Goal: Task Accomplishment & Management: Manage account settings

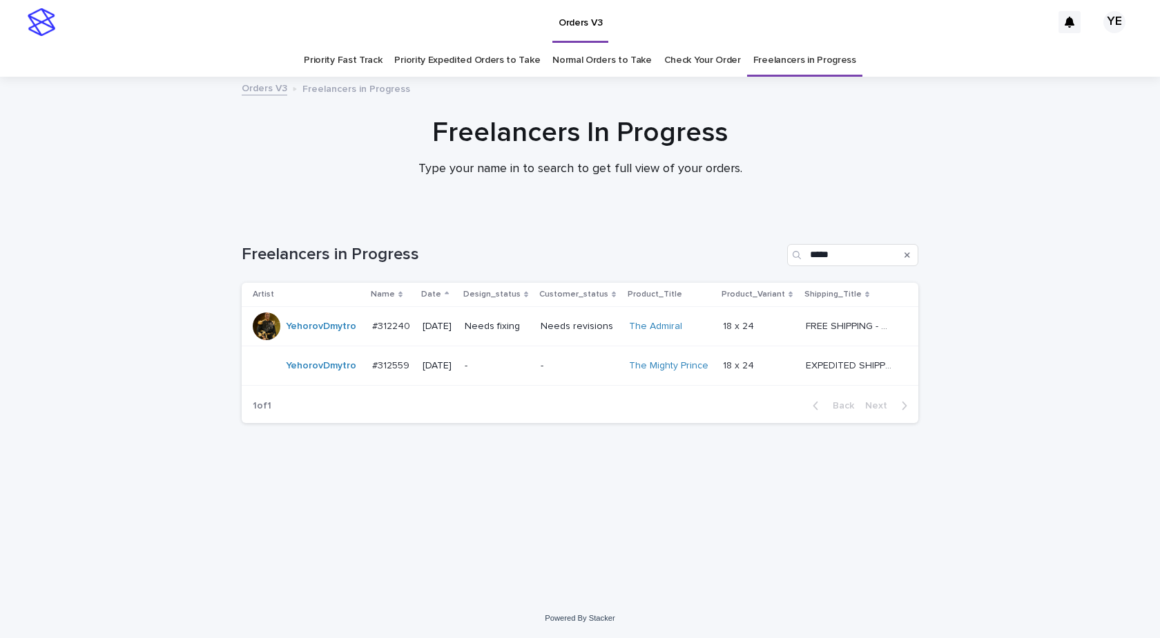
click at [312, 336] on div "YehorovDmytro" at bounding box center [321, 326] width 70 height 23
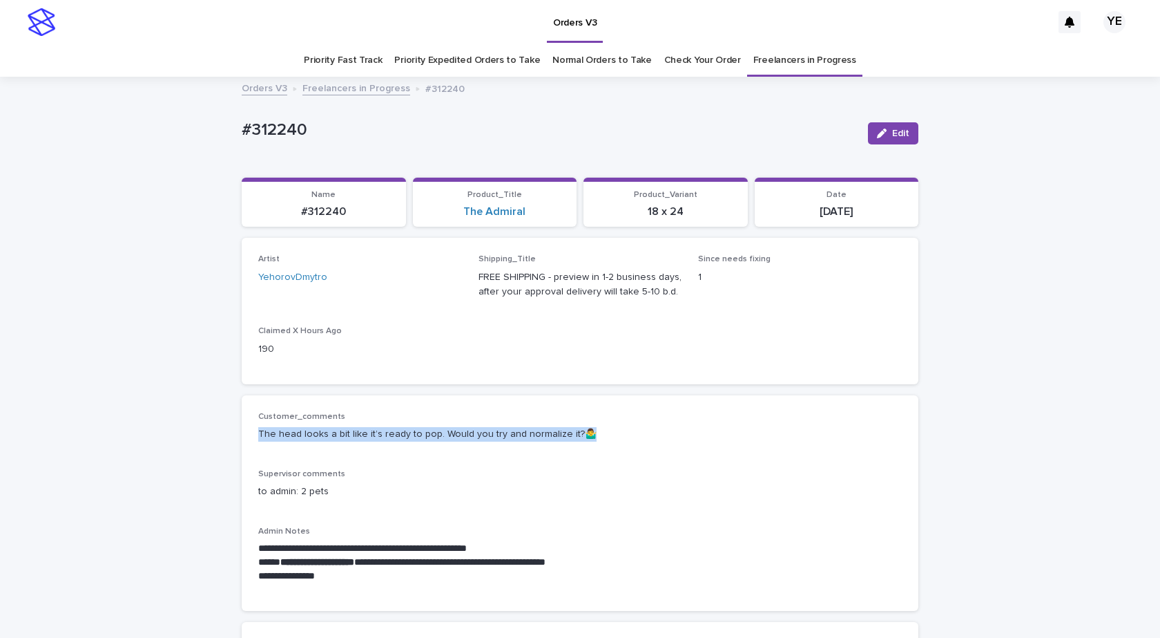
drag, startPoint x: 568, startPoint y: 434, endPoint x: 244, endPoint y: 439, distance: 324.0
click at [244, 439] on div "**********" at bounding box center [580, 503] width 677 height 216
copy p "The head looks a bit like it’s ready to pop. Would you try and normalize it?🤷‍♂️"
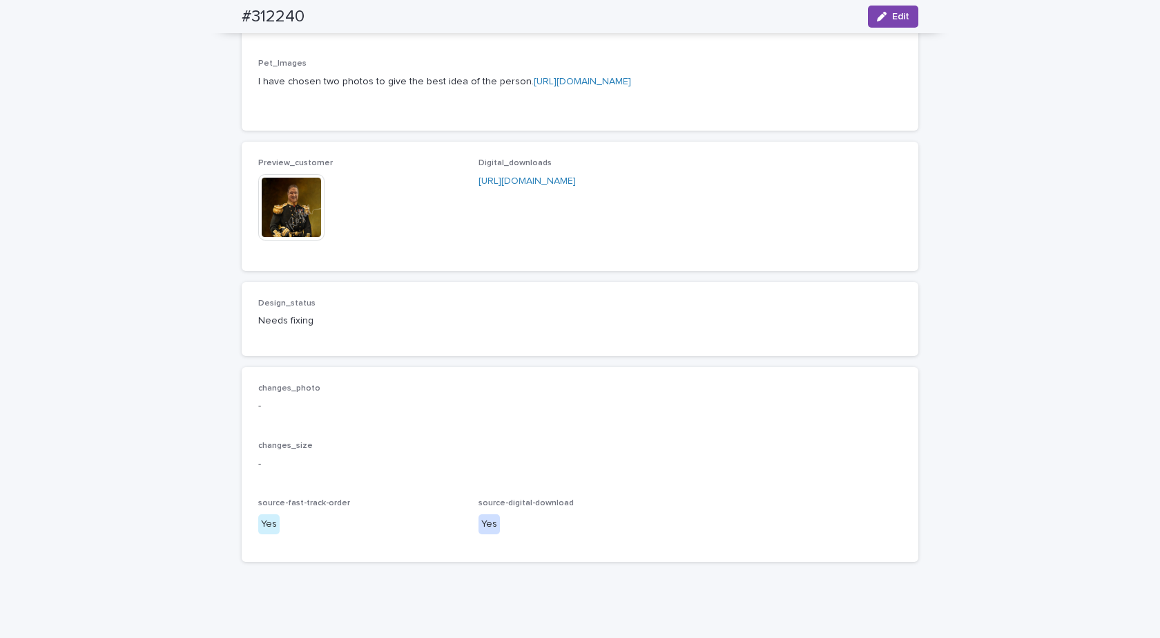
scroll to position [1036, 0]
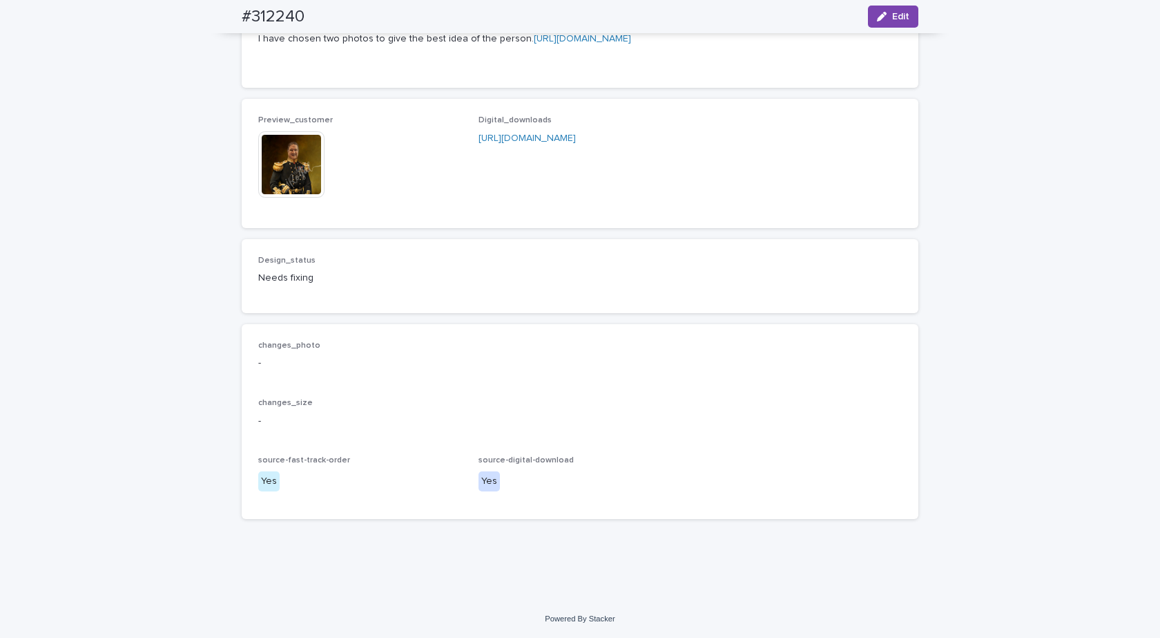
click at [289, 198] on img at bounding box center [291, 164] width 66 height 66
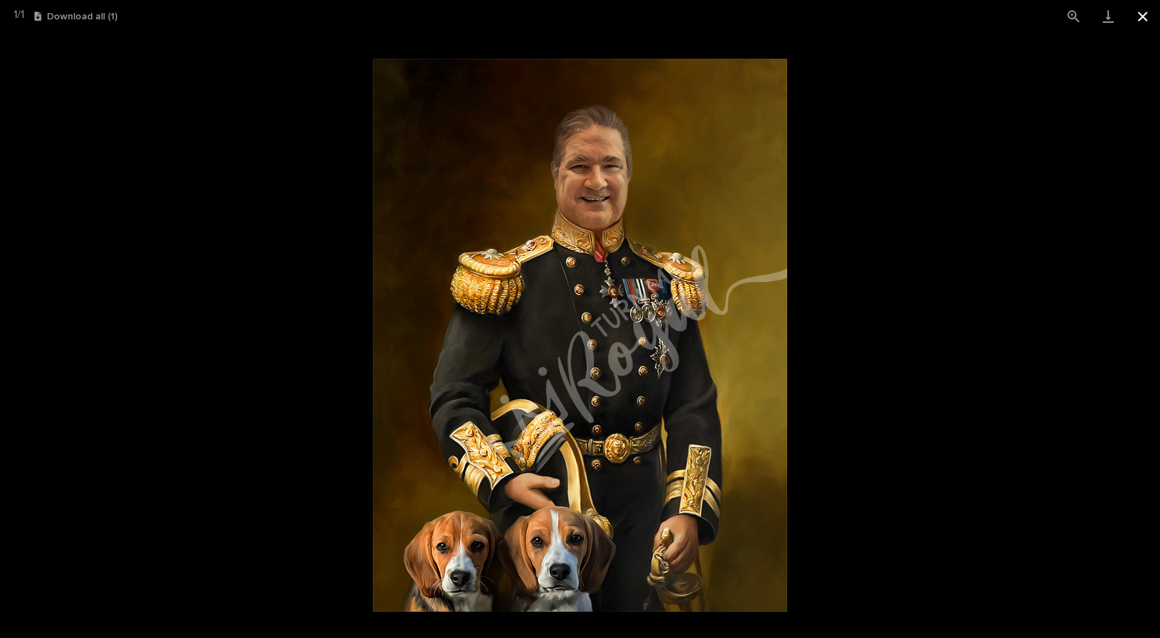
click at [1145, 12] on button "Close gallery" at bounding box center [1143, 16] width 35 height 32
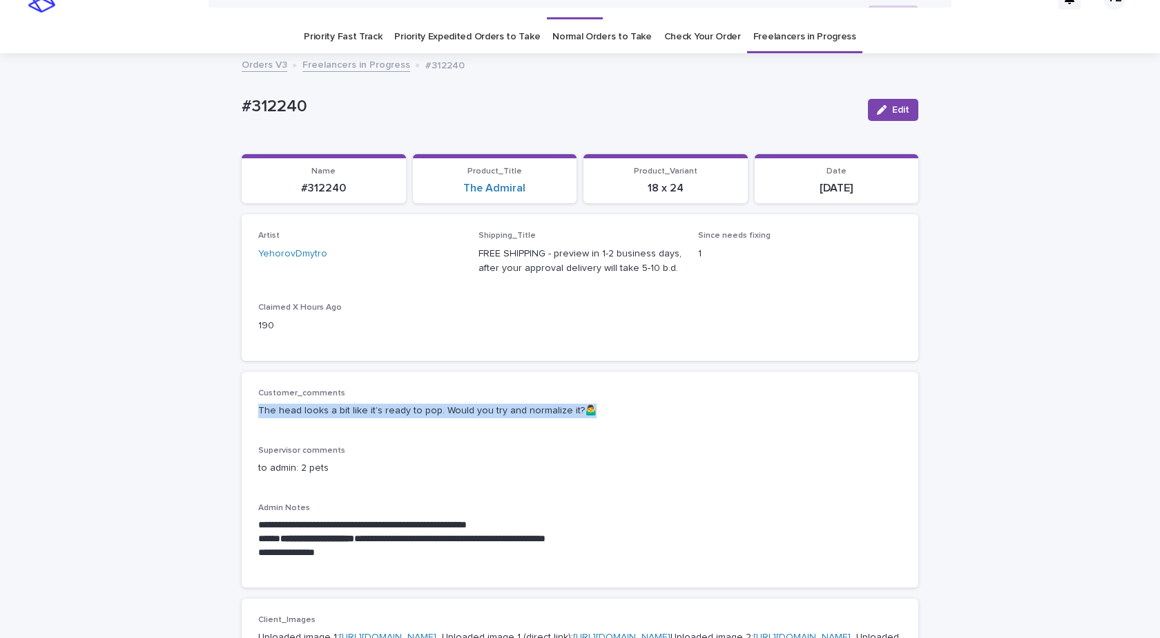
scroll to position [0, 0]
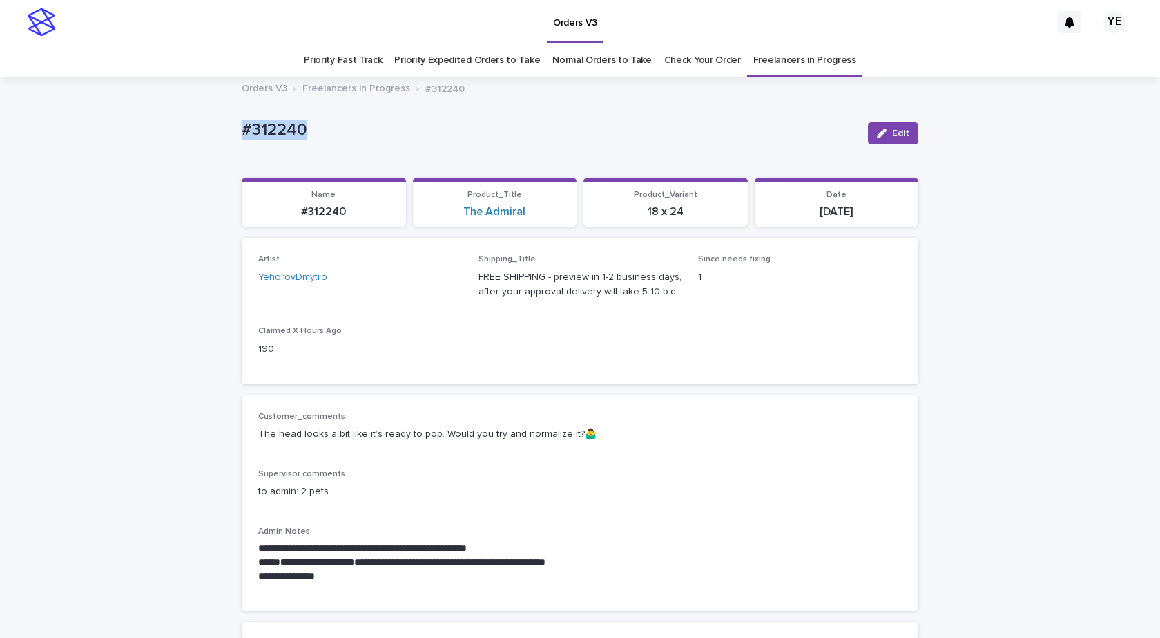
drag, startPoint x: 285, startPoint y: 115, endPoint x: 155, endPoint y: 125, distance: 130.3
copy p "#312240"
drag, startPoint x: 880, startPoint y: 131, endPoint x: 716, endPoint y: 222, distance: 187.7
click at [881, 131] on icon "button" at bounding box center [882, 133] width 10 height 10
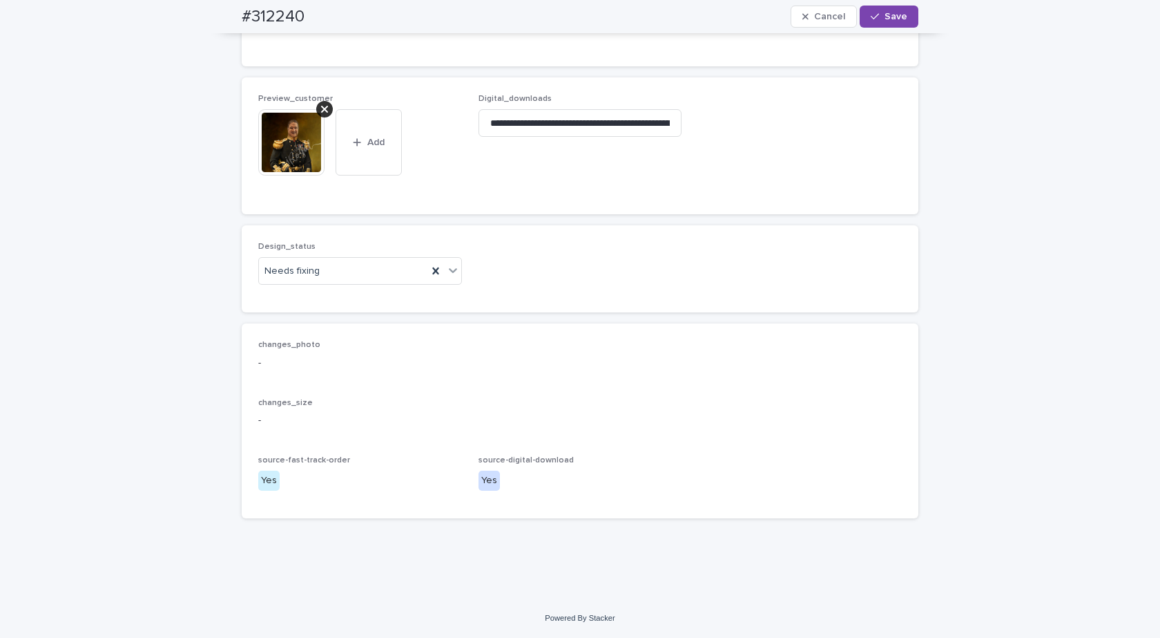
scroll to position [1105, 0]
click at [321, 113] on icon at bounding box center [324, 109] width 7 height 7
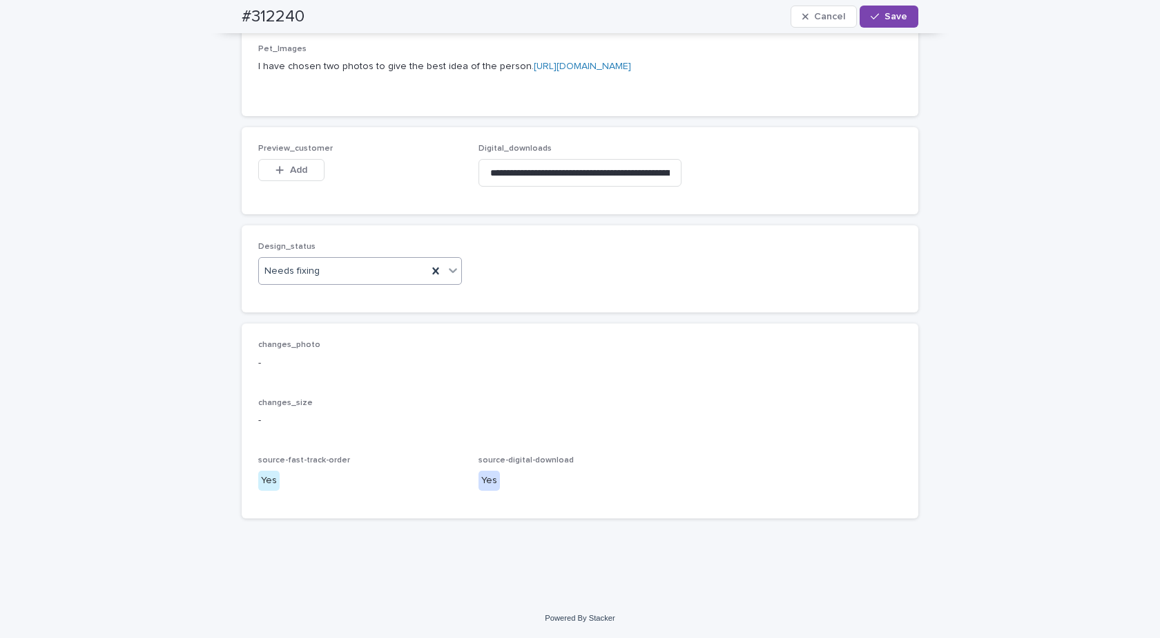
click at [330, 283] on div "Needs fixing" at bounding box center [343, 271] width 169 height 23
click at [296, 352] on div "Uploaded" at bounding box center [355, 351] width 202 height 24
click at [281, 175] on div "button" at bounding box center [283, 170] width 14 height 10
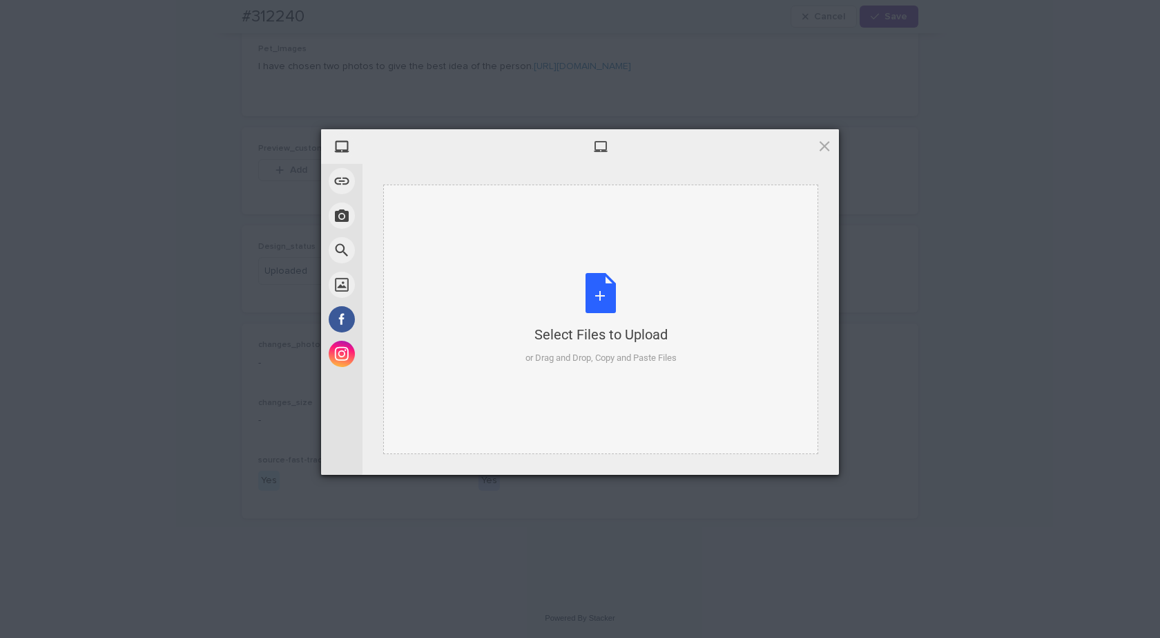
click at [599, 316] on div "Select Files to Upload or Drag and Drop, Copy and Paste Files" at bounding box center [601, 319] width 151 height 92
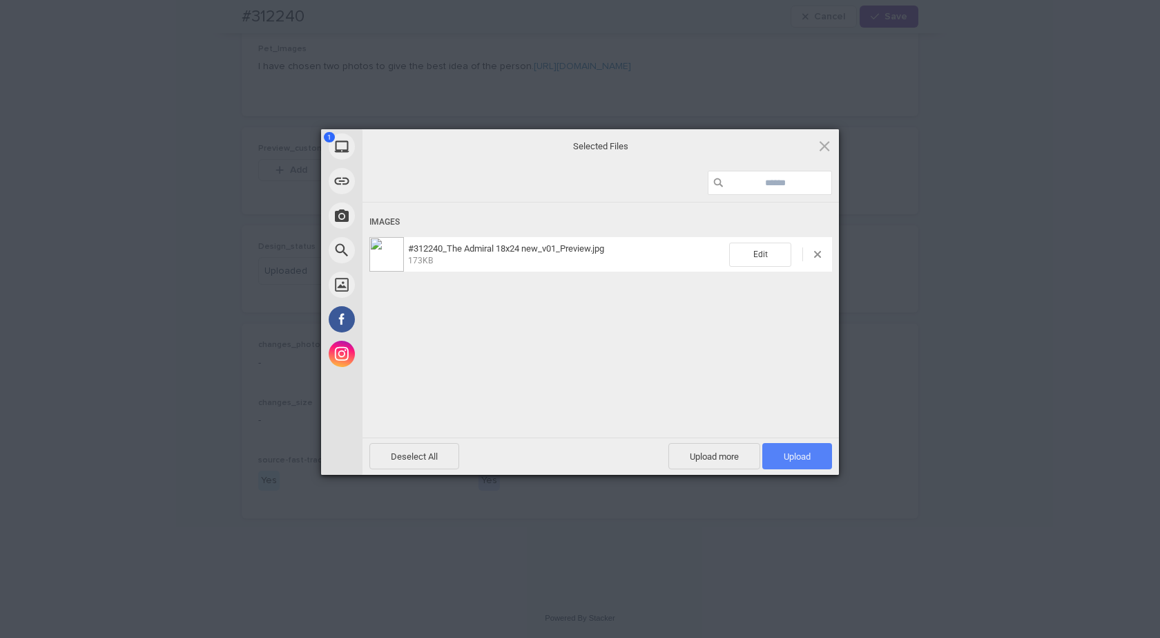
click at [808, 457] on span "Upload 1" at bounding box center [797, 456] width 27 height 10
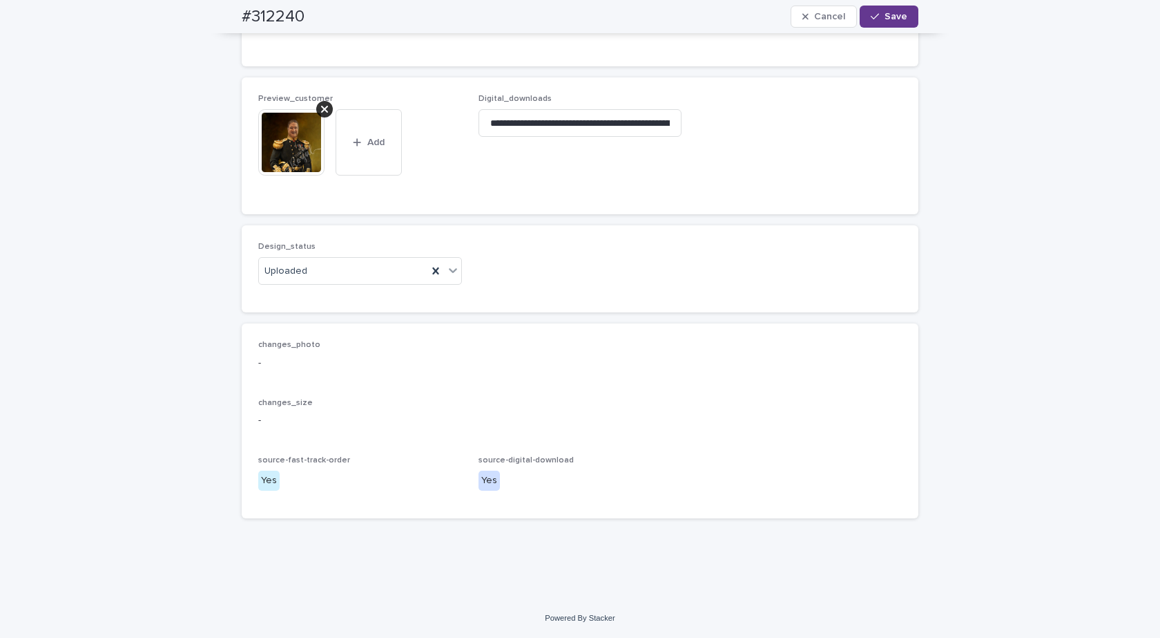
click at [877, 17] on div "button" at bounding box center [878, 17] width 14 height 10
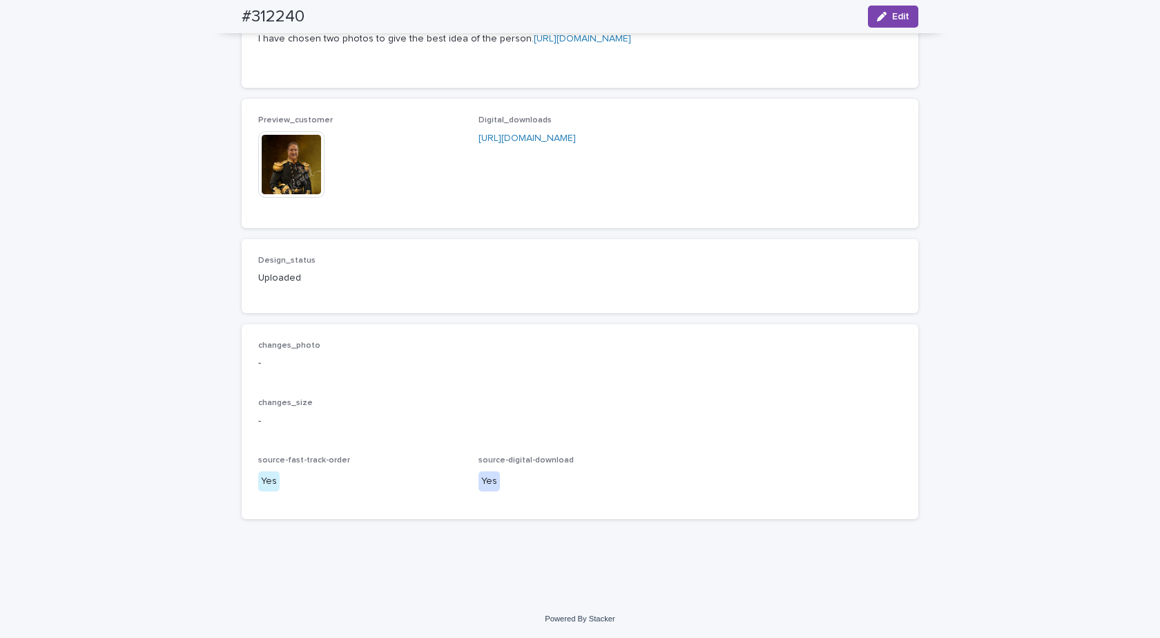
click at [276, 198] on img at bounding box center [291, 164] width 66 height 66
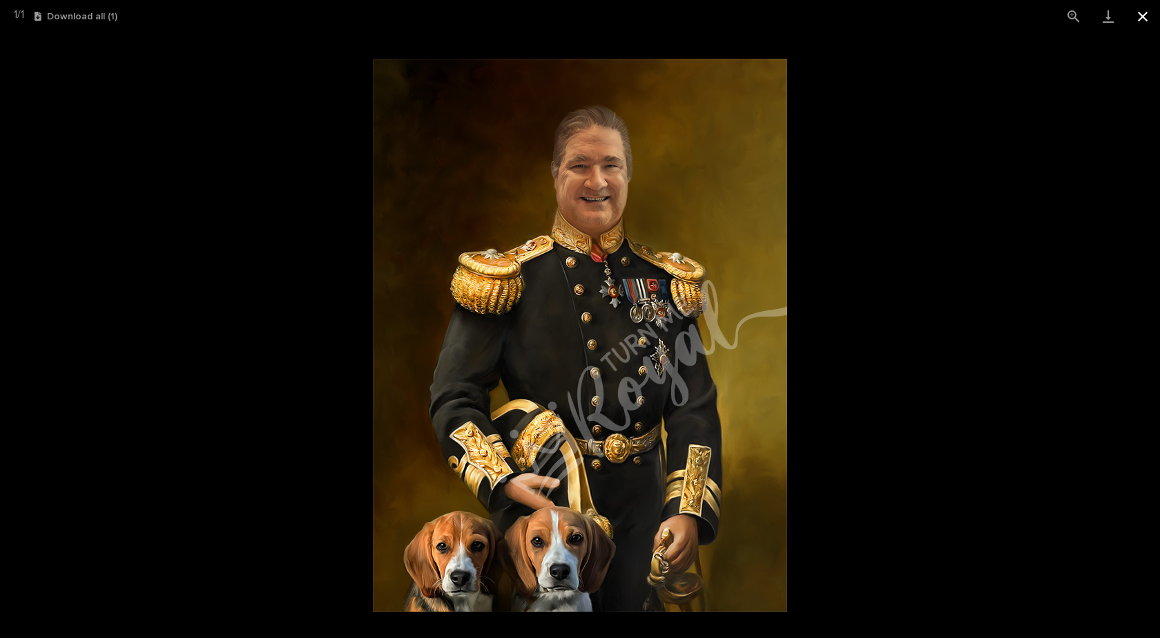
click at [1150, 17] on button "Close gallery" at bounding box center [1143, 16] width 35 height 32
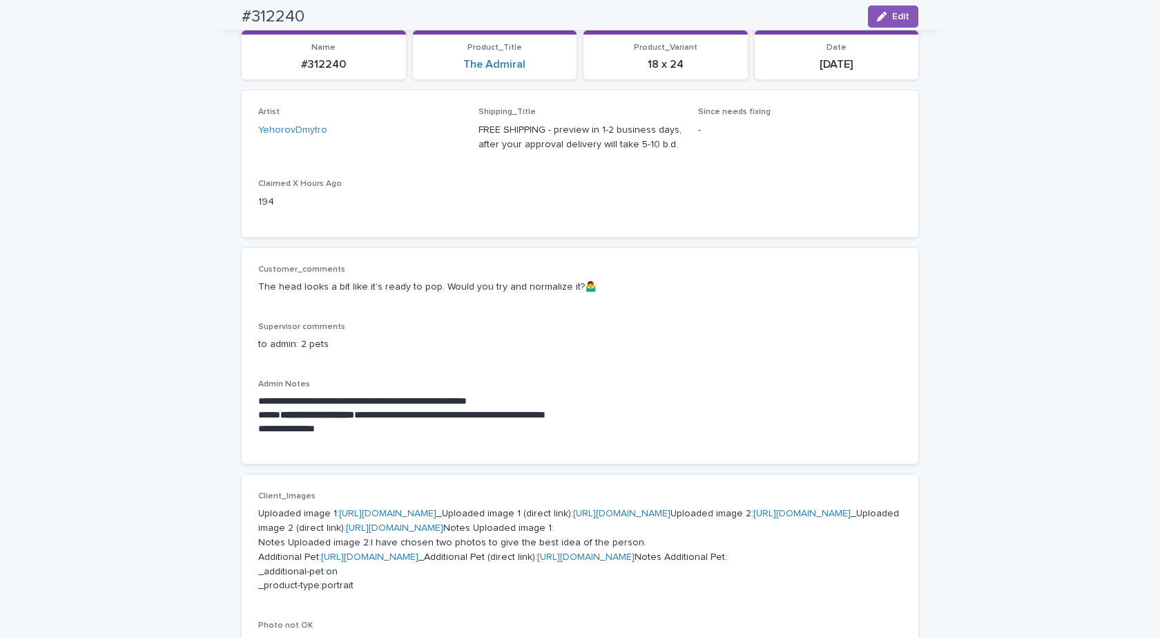
scroll to position [0, 0]
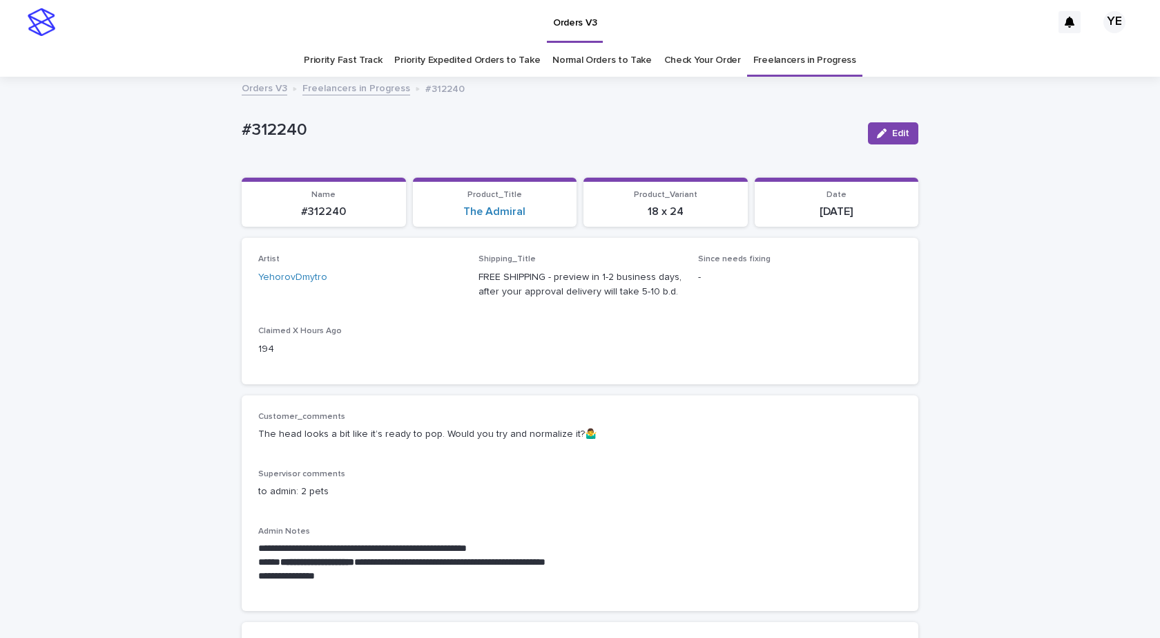
click at [350, 89] on link "Freelancers in Progress" at bounding box center [357, 87] width 108 height 16
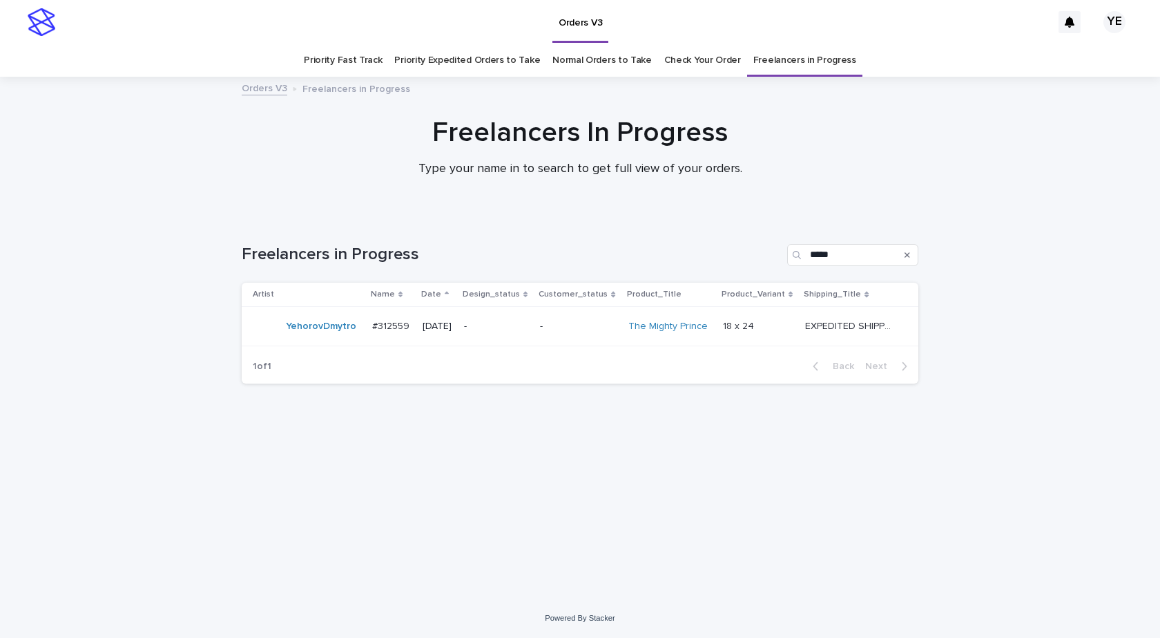
click at [326, 343] on td "YehorovDmytro" at bounding box center [304, 326] width 125 height 39
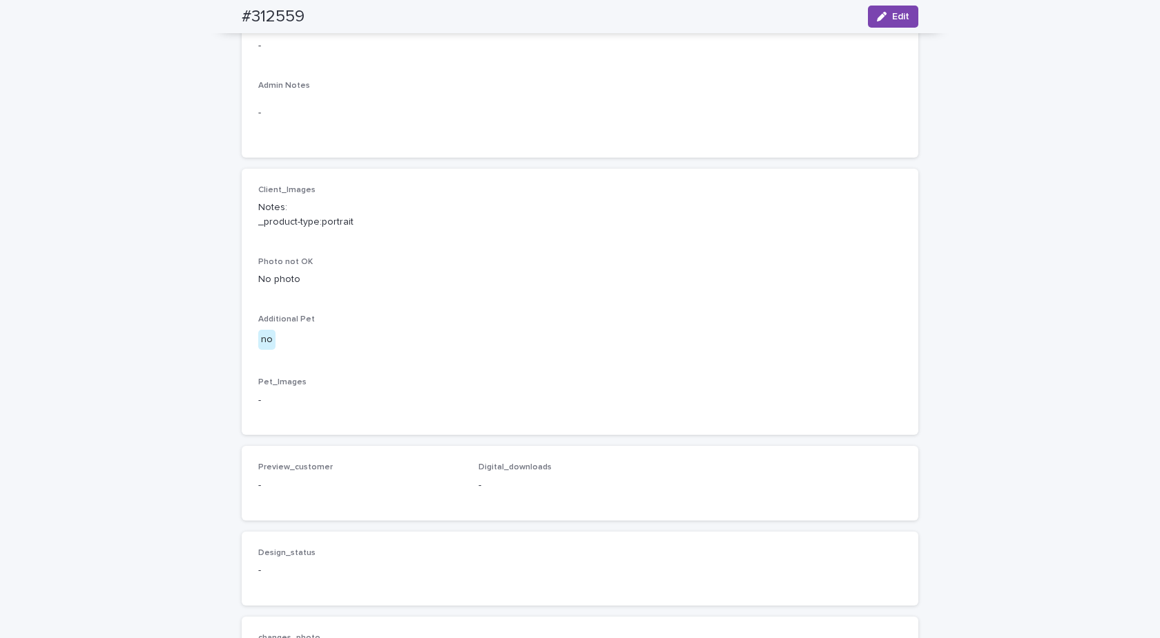
scroll to position [407, 0]
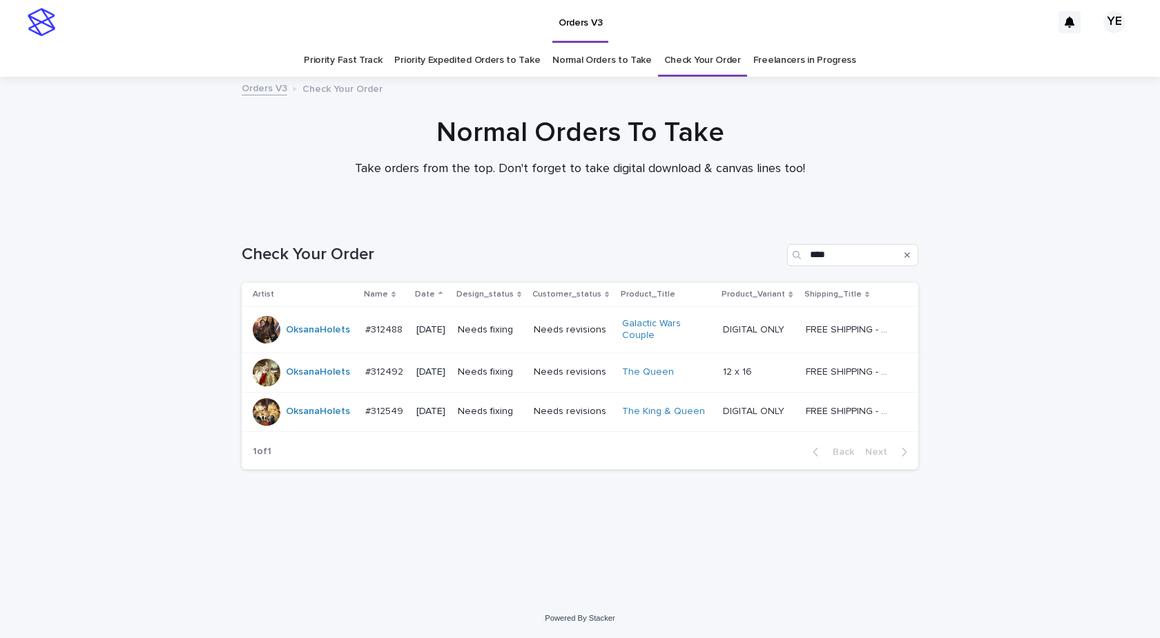
click at [923, 501] on div "Loading... Saving… Loading... Saving… Check Your Order **** Artist Name Date De…" at bounding box center [580, 389] width 691 height 347
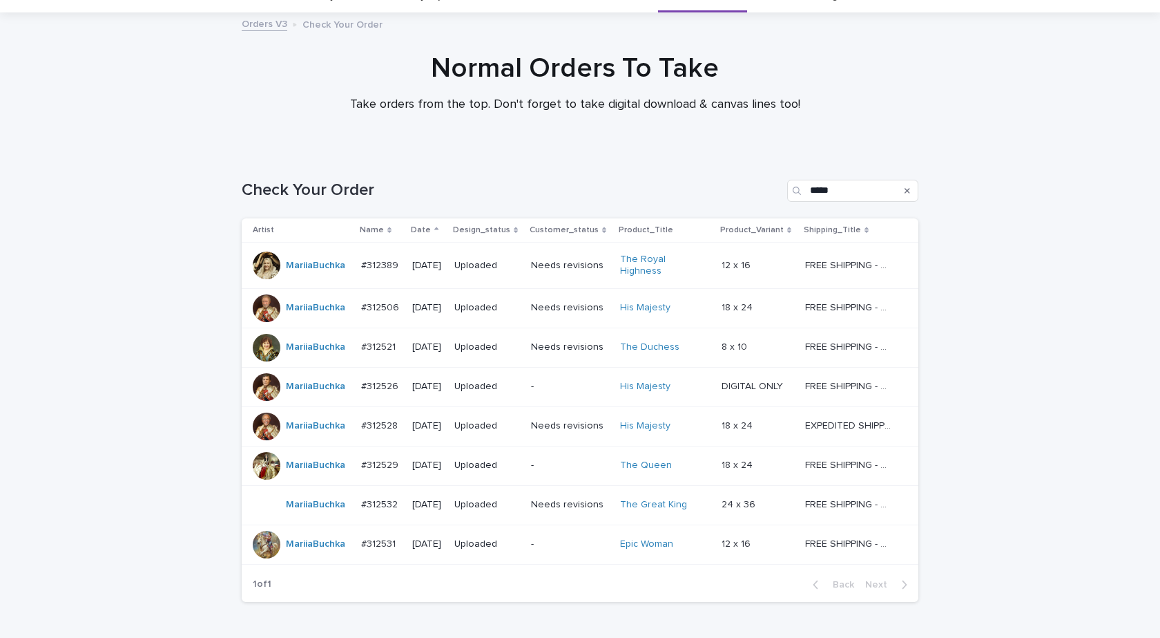
scroll to position [141, 0]
